Goal: Transaction & Acquisition: Purchase product/service

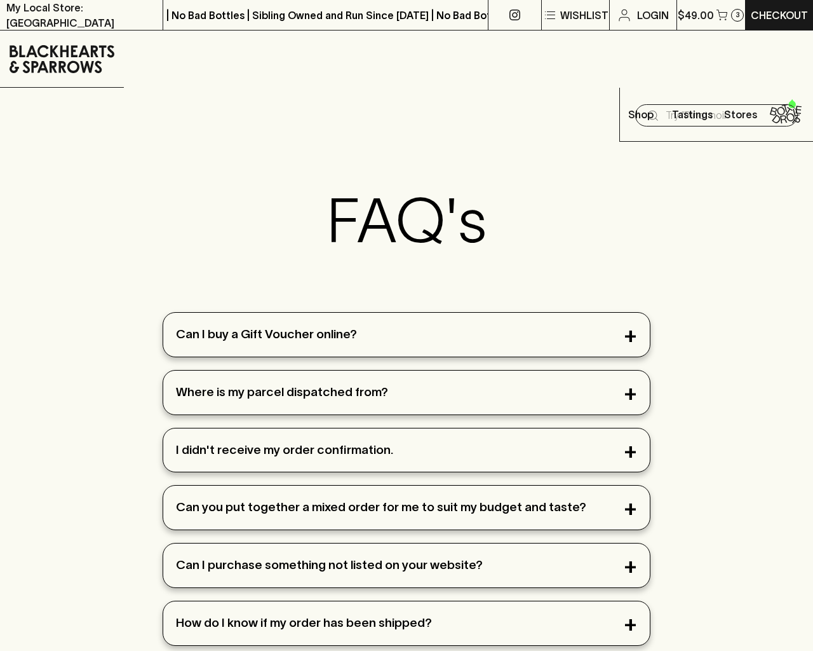
scroll to position [1449, 0]
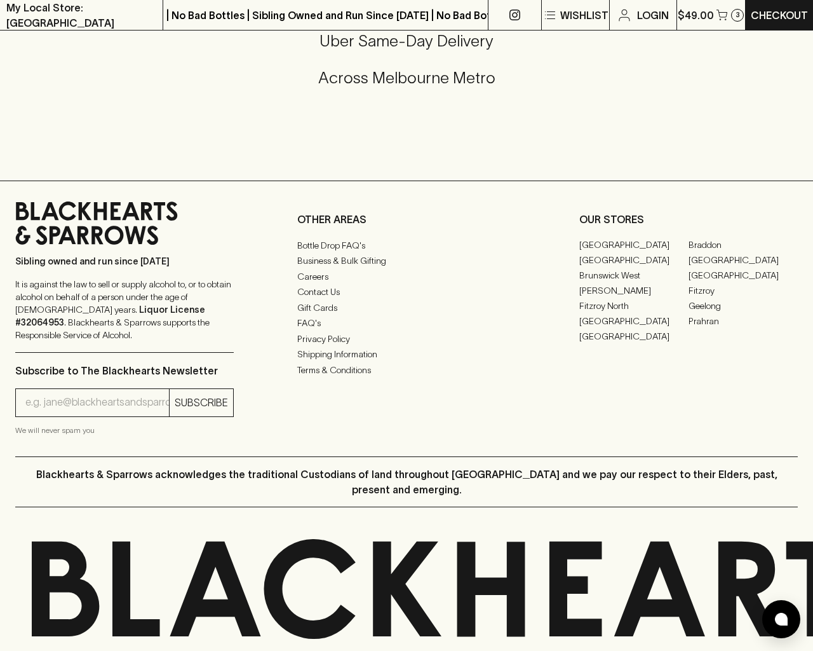
type input "[EMAIL_ADDRESS]"
type input "1"
type input "e"
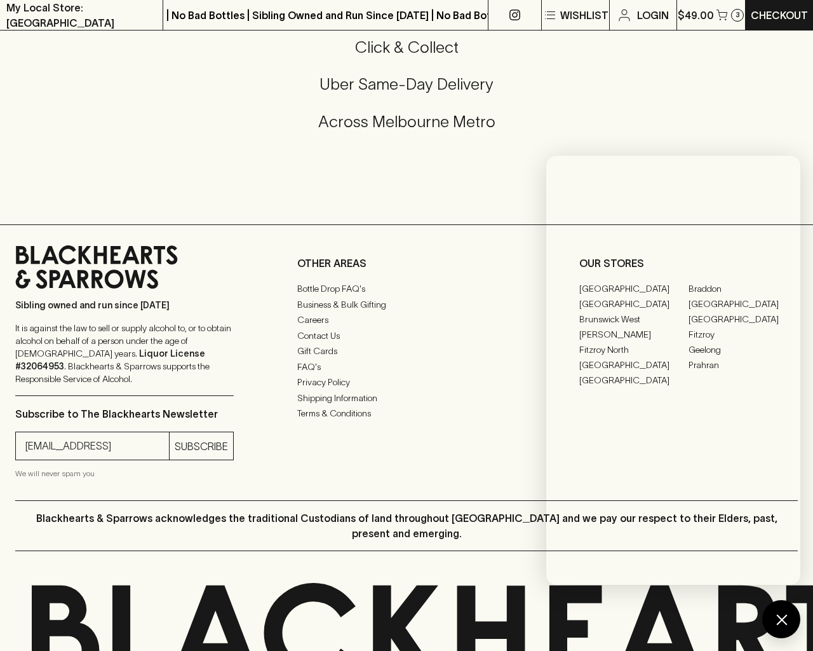
scroll to position [1493, 0]
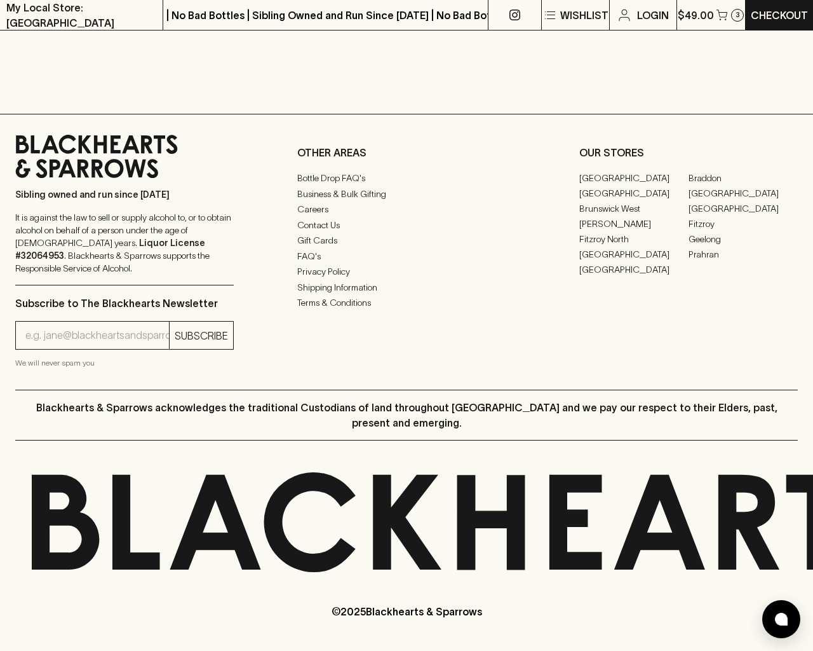
scroll to position [1278, 0]
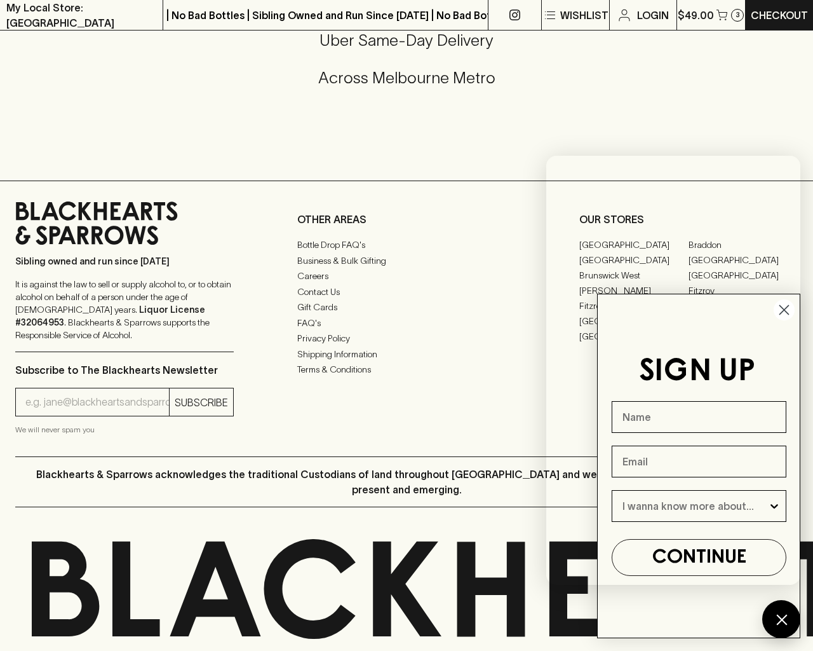
checkbox input "true"
type input "e"
type input "[EMAIL_ADDRESS]"
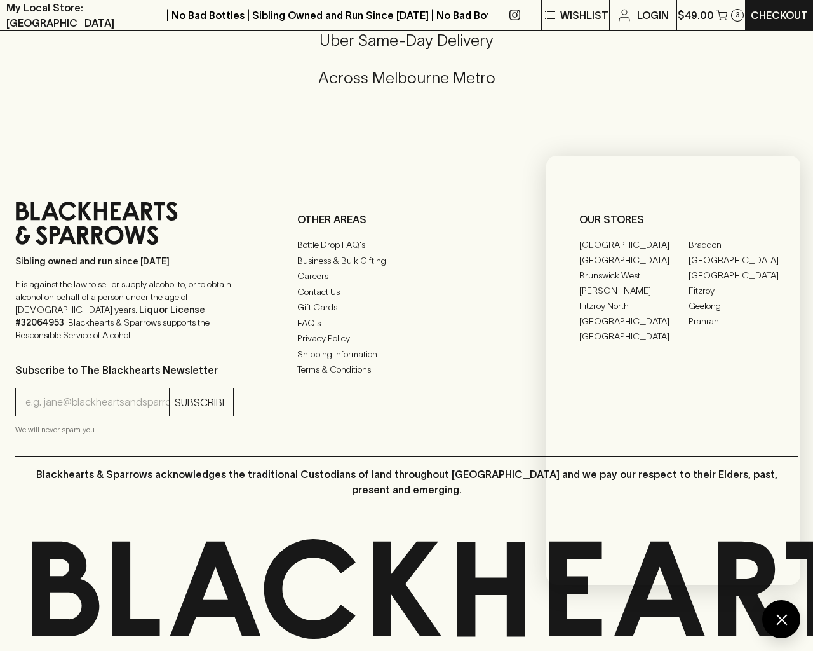
type input "[EMAIL_ADDRESS]"
type input "[STREET_ADDRESS]"
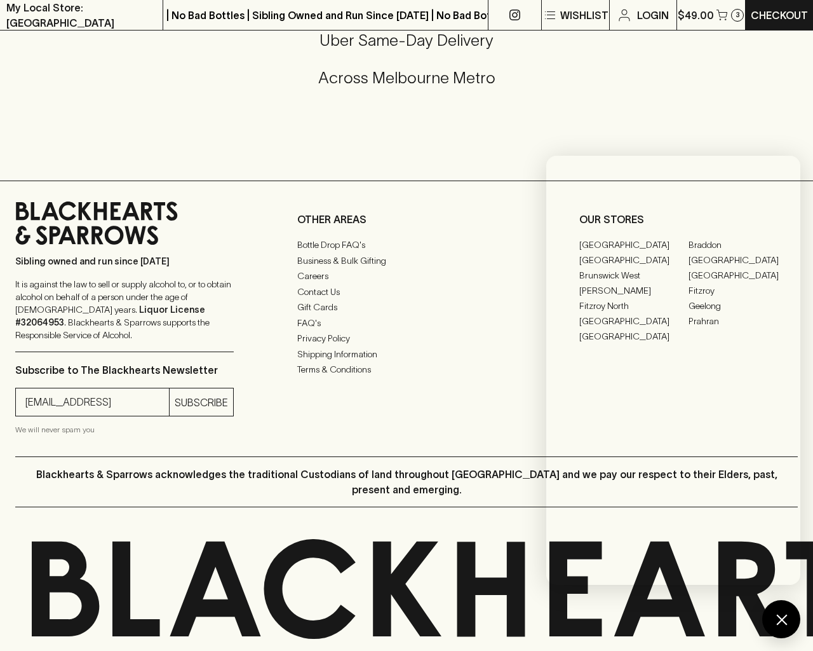
type input "[STREET_ADDRESS]"
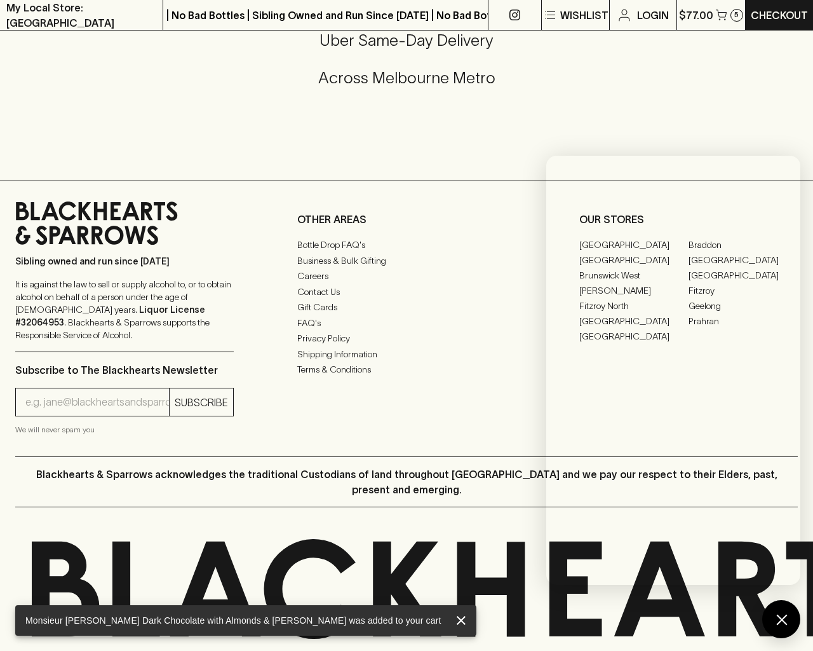
type input "e"
type input "Elderton E Series Chardonnay 2023"
